Goal: Information Seeking & Learning: Learn about a topic

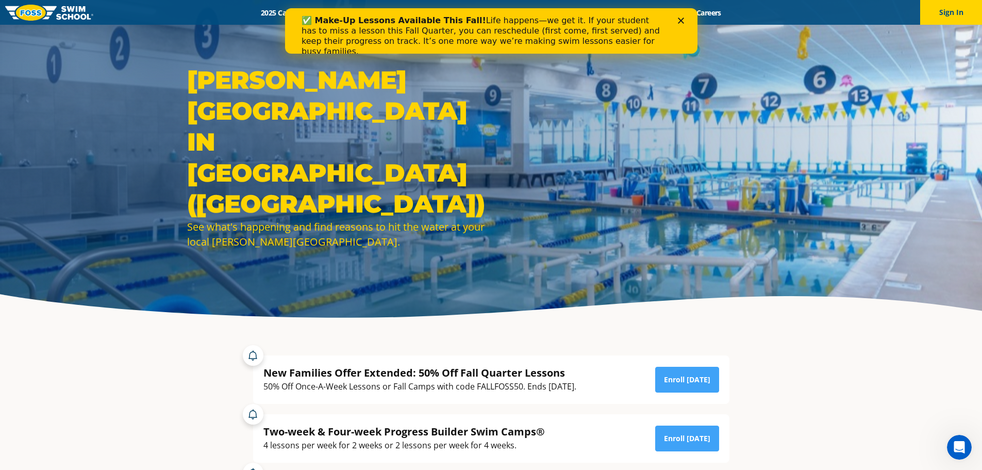
click at [678, 20] on icon "Close" at bounding box center [681, 21] width 6 height 6
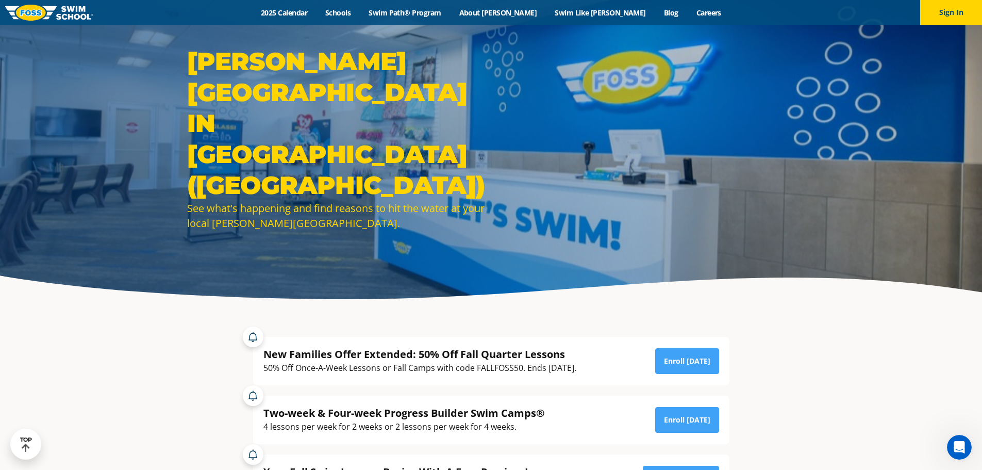
scroll to position [14, 0]
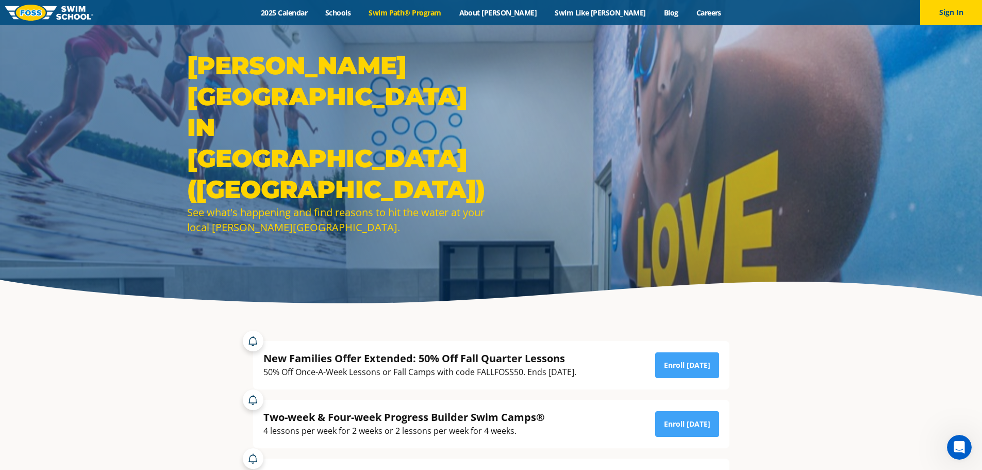
click at [450, 14] on link "Swim Path® Program" at bounding box center [405, 13] width 90 height 10
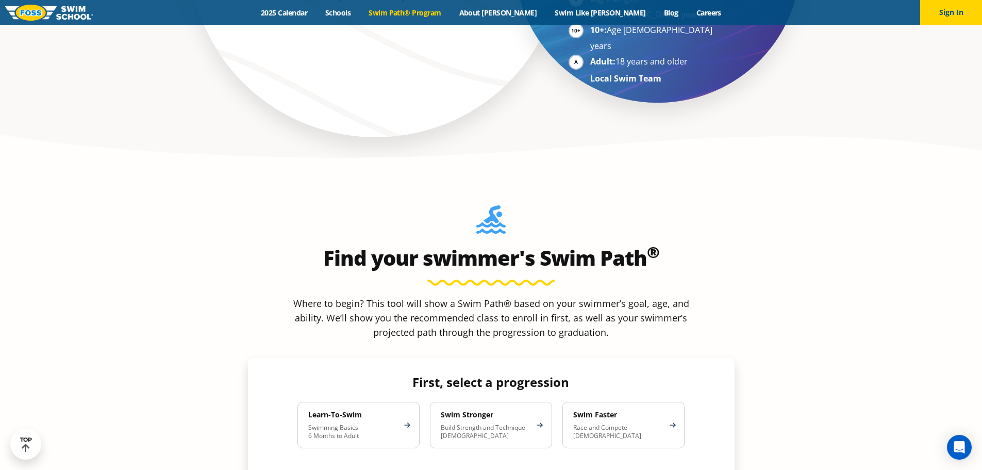
scroll to position [825, 0]
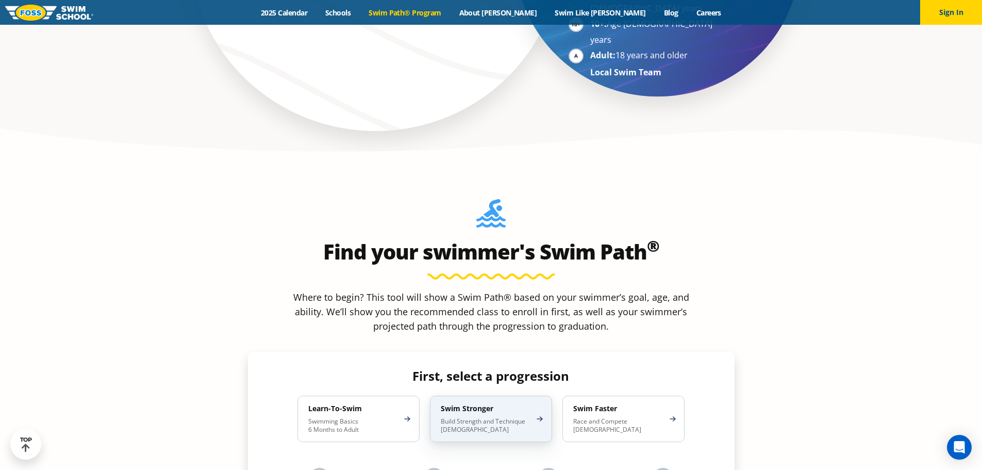
click at [507, 417] on p "Build Strength and Technique [DEMOGRAPHIC_DATA]" at bounding box center [486, 425] width 90 height 17
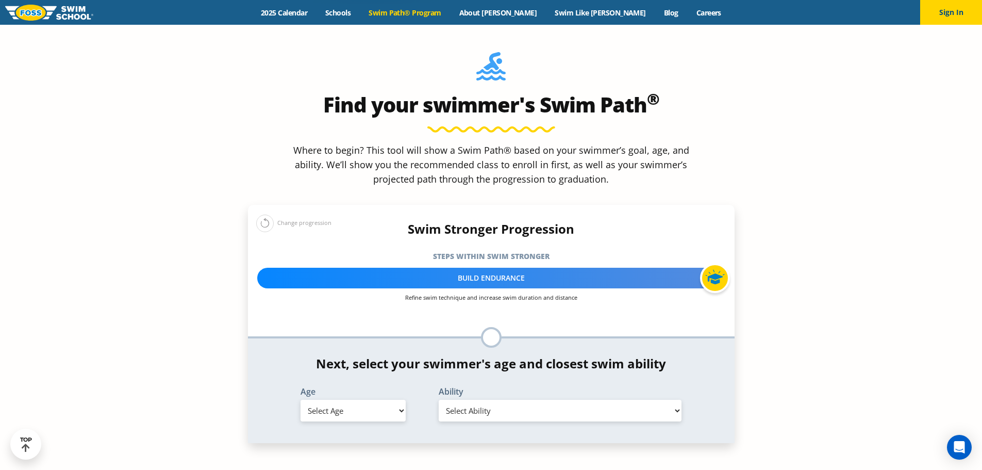
scroll to position [980, 0]
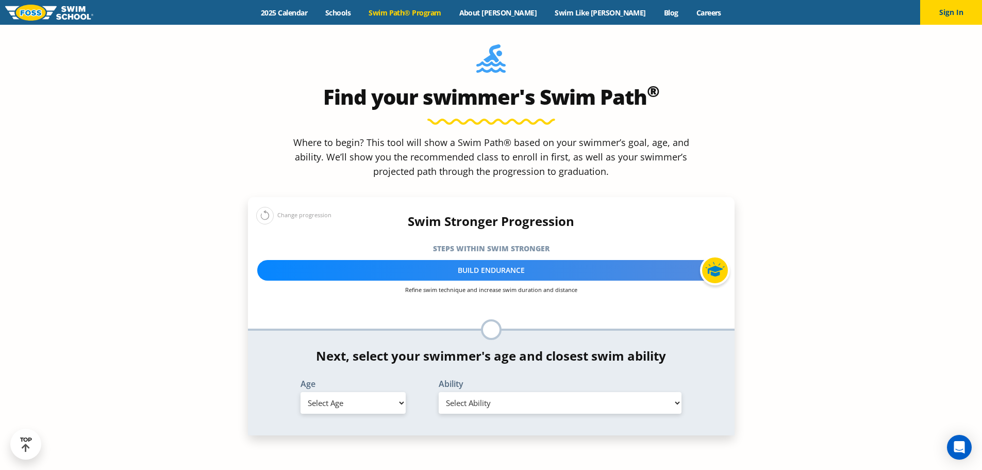
click at [339, 392] on select "Select Age [DEMOGRAPHIC_DATA] months - 1 year 1 year 2 years 3 years 4 years 5 …" at bounding box center [353, 403] width 105 height 22
select select "5-years"
click at [301, 392] on select "Select Age [DEMOGRAPHIC_DATA] months - 1 year 1 year 2 years 3 years 4 years 5 …" at bounding box center [353, 403] width 105 height 22
click at [510, 392] on select "Select Ability First in-water experience When in the water, reliant on a life j…" at bounding box center [560, 403] width 243 height 22
select select "5-years-when-in-the-water-reliant-on-a-life-jacket-or-floatation-device"
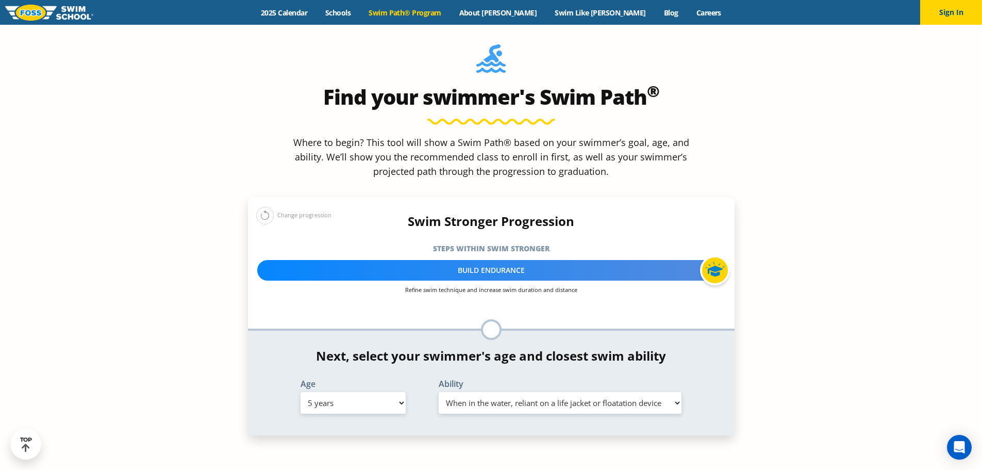
click at [439, 392] on select "Select Ability First in-water experience When in the water, reliant on a life j…" at bounding box center [560, 403] width 243 height 22
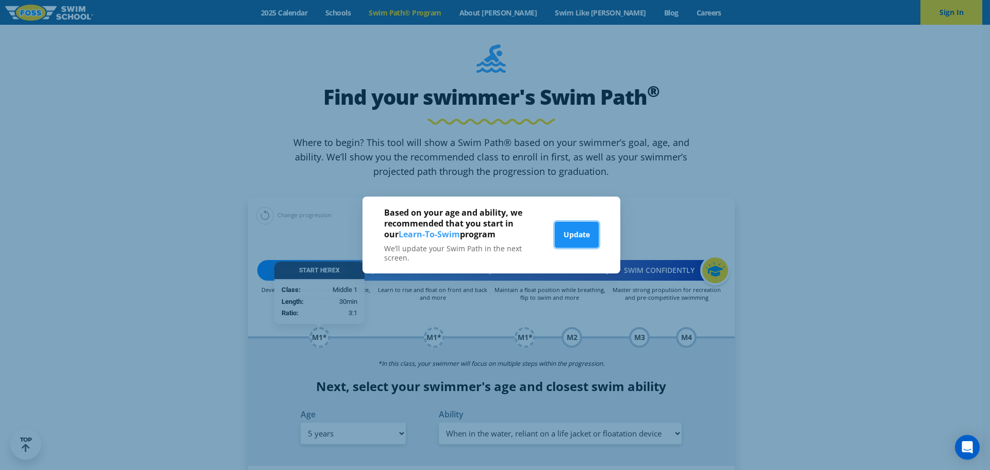
click at [578, 238] on button "Update" at bounding box center [577, 235] width 44 height 26
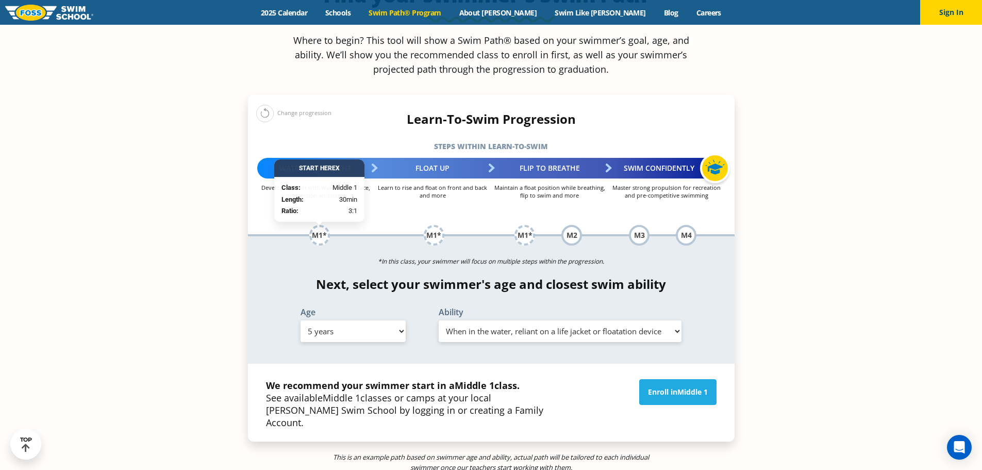
scroll to position [1083, 0]
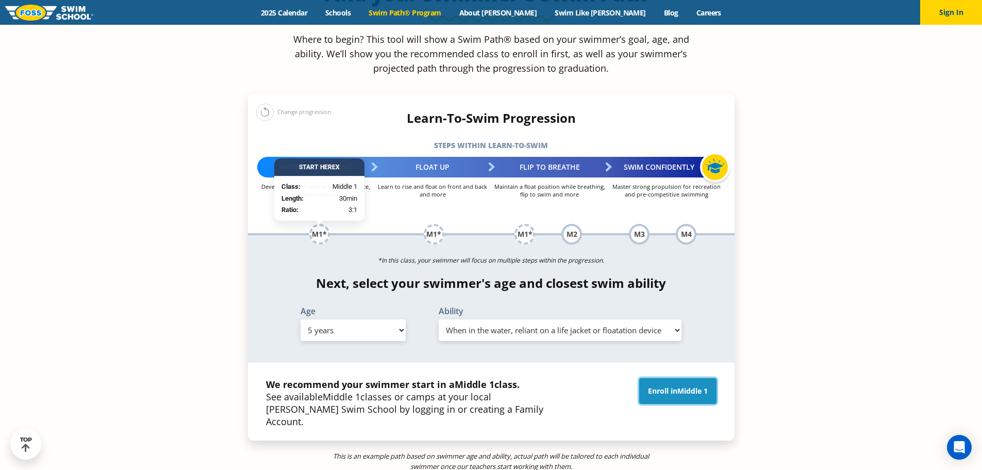
click at [685, 386] on span "Middle 1" at bounding box center [693, 391] width 30 height 10
